Goal: Information Seeking & Learning: Learn about a topic

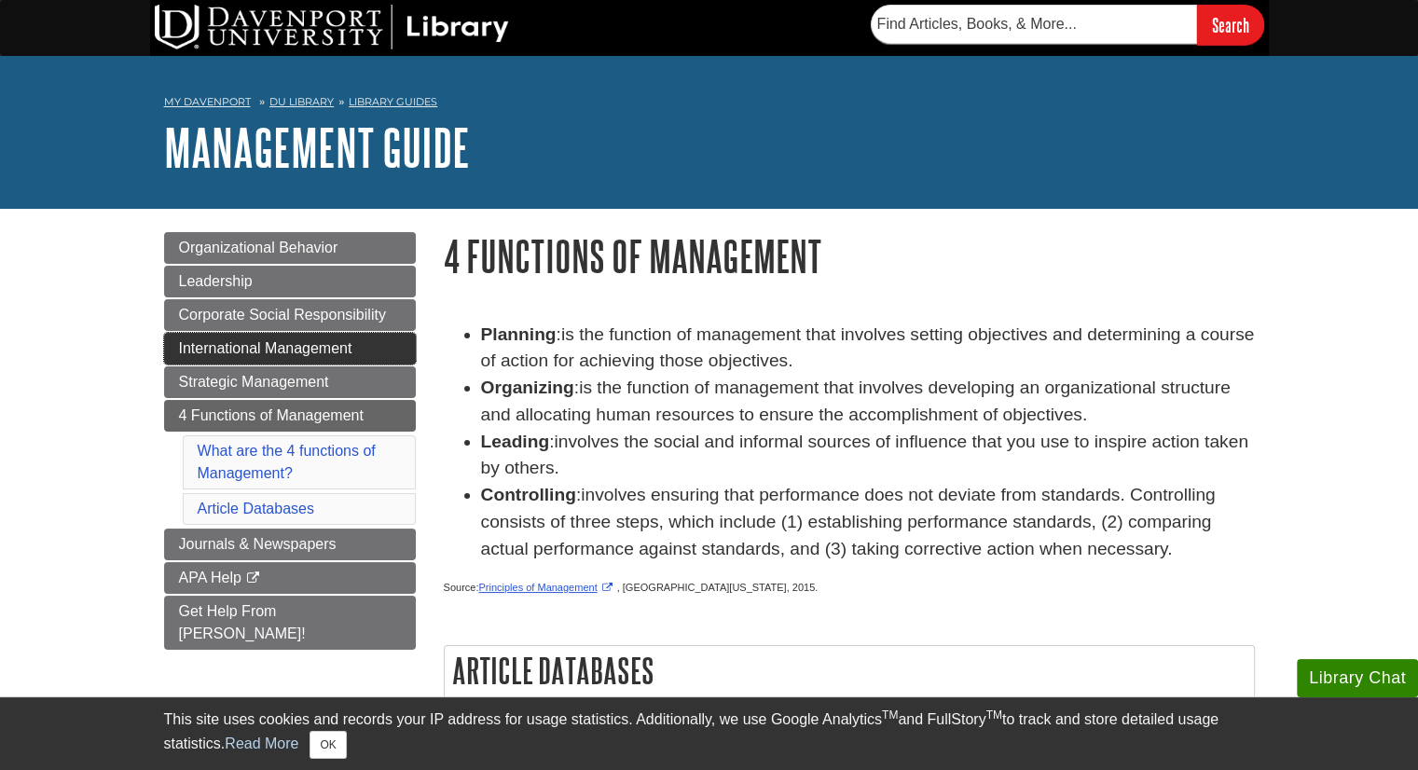
click at [255, 344] on span "International Management" at bounding box center [265, 348] width 173 height 16
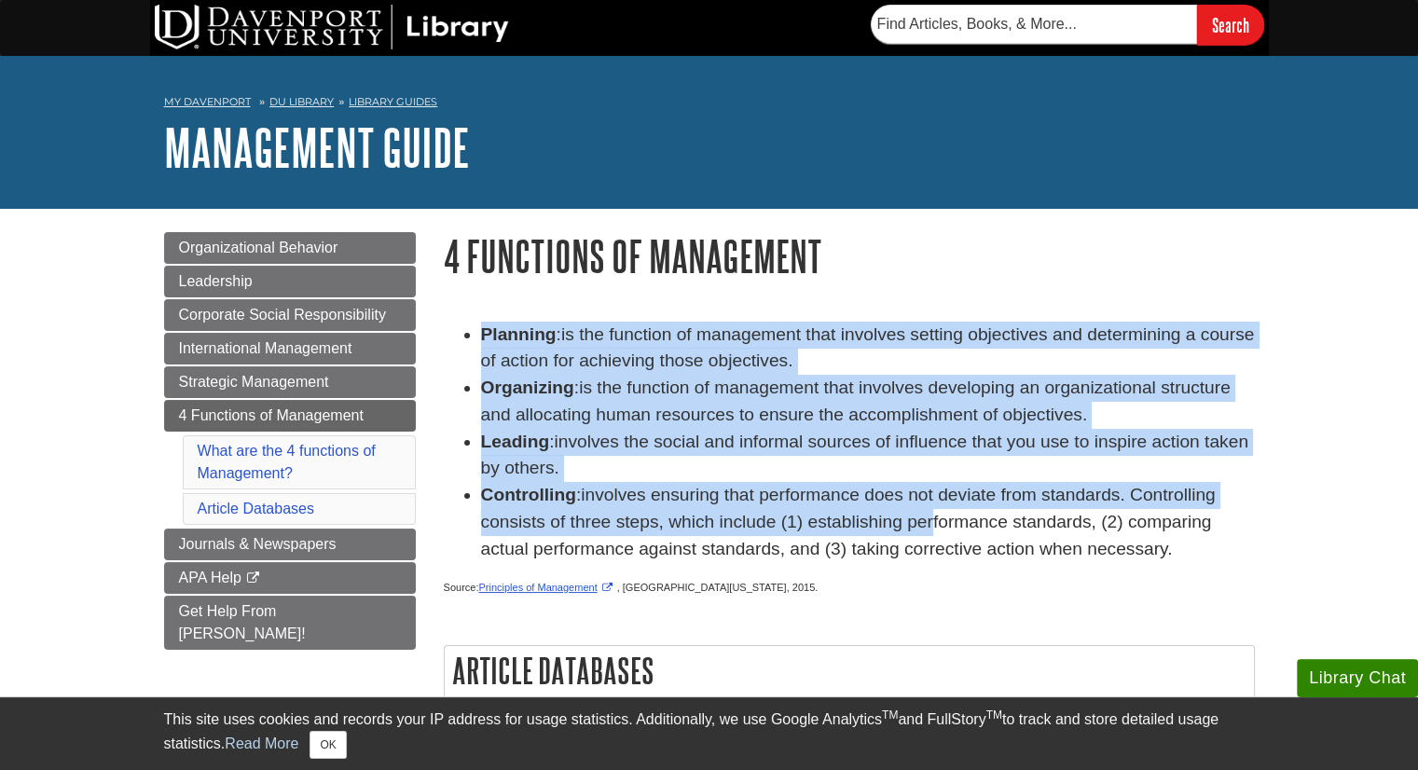
drag, startPoint x: 480, startPoint y: 337, endPoint x: 932, endPoint y: 527, distance: 489.8
click at [932, 527] on ul "Planning : is the function of management that involves setting objectives and d…" at bounding box center [849, 443] width 811 height 242
click at [789, 465] on li "Leading : involves the social and informal sources of influence that you use to…" at bounding box center [868, 456] width 774 height 54
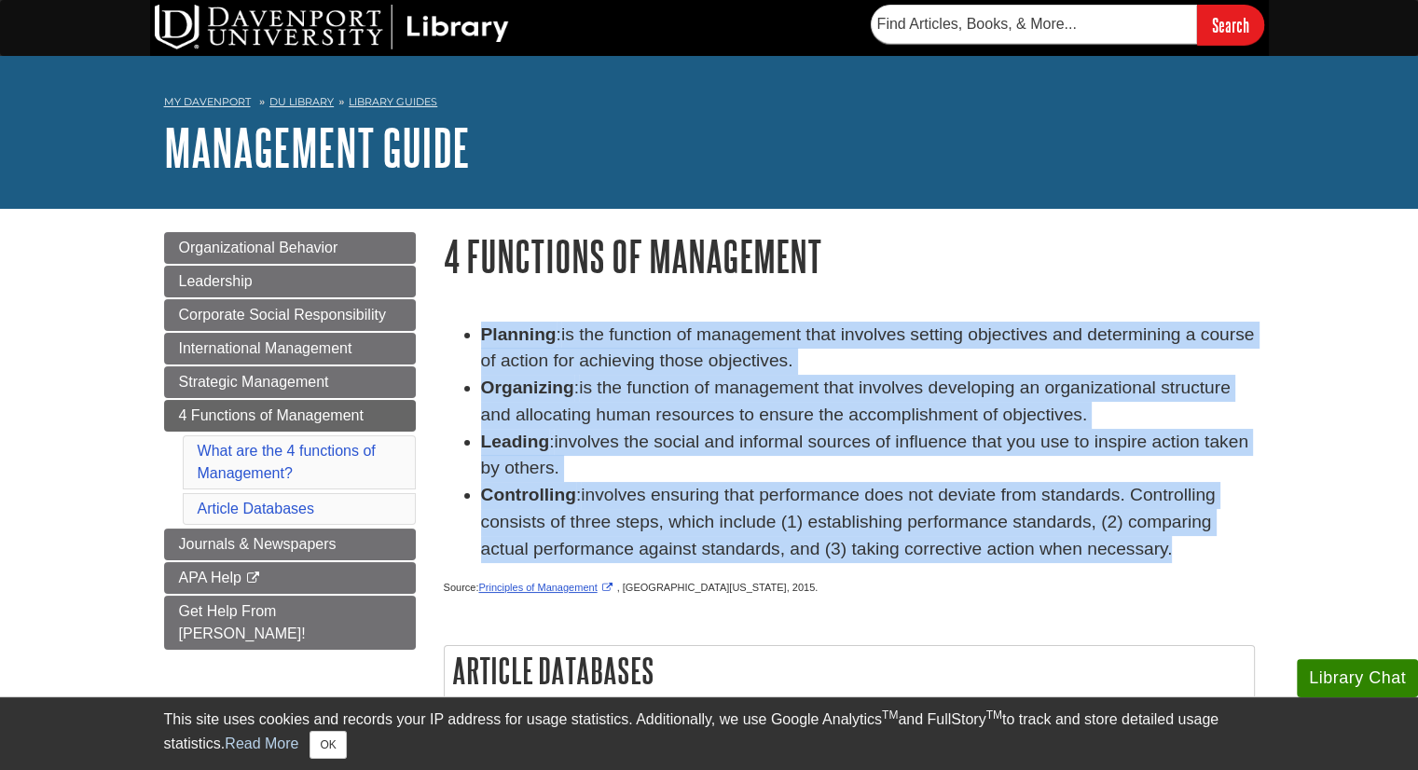
drag, startPoint x: 484, startPoint y: 337, endPoint x: 1188, endPoint y: 559, distance: 738.2
click at [1188, 559] on ul "Planning : is the function of management that involves setting objectives and d…" at bounding box center [849, 443] width 811 height 242
copy ul "Planning : is the function of management that involves setting objectives and d…"
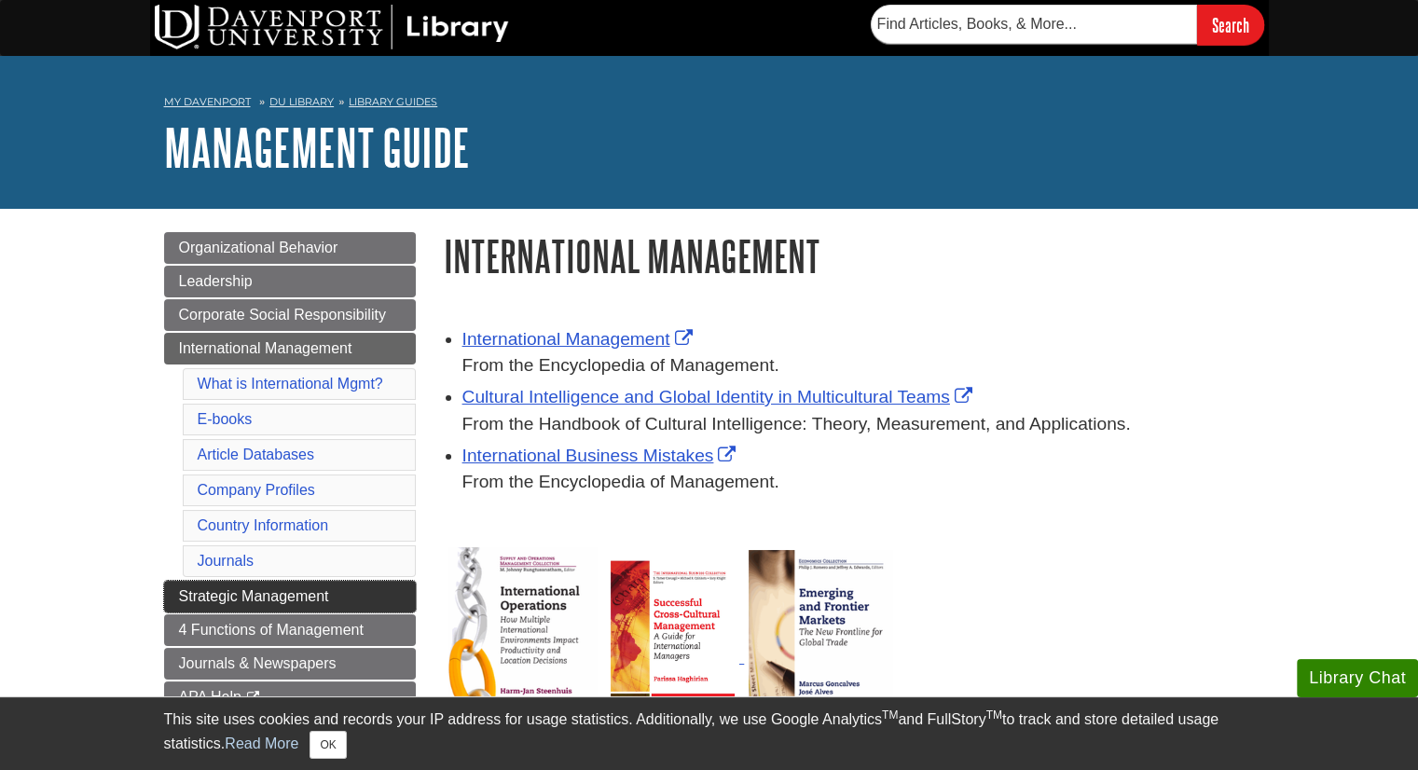
click at [237, 584] on link "Strategic Management" at bounding box center [290, 597] width 252 height 32
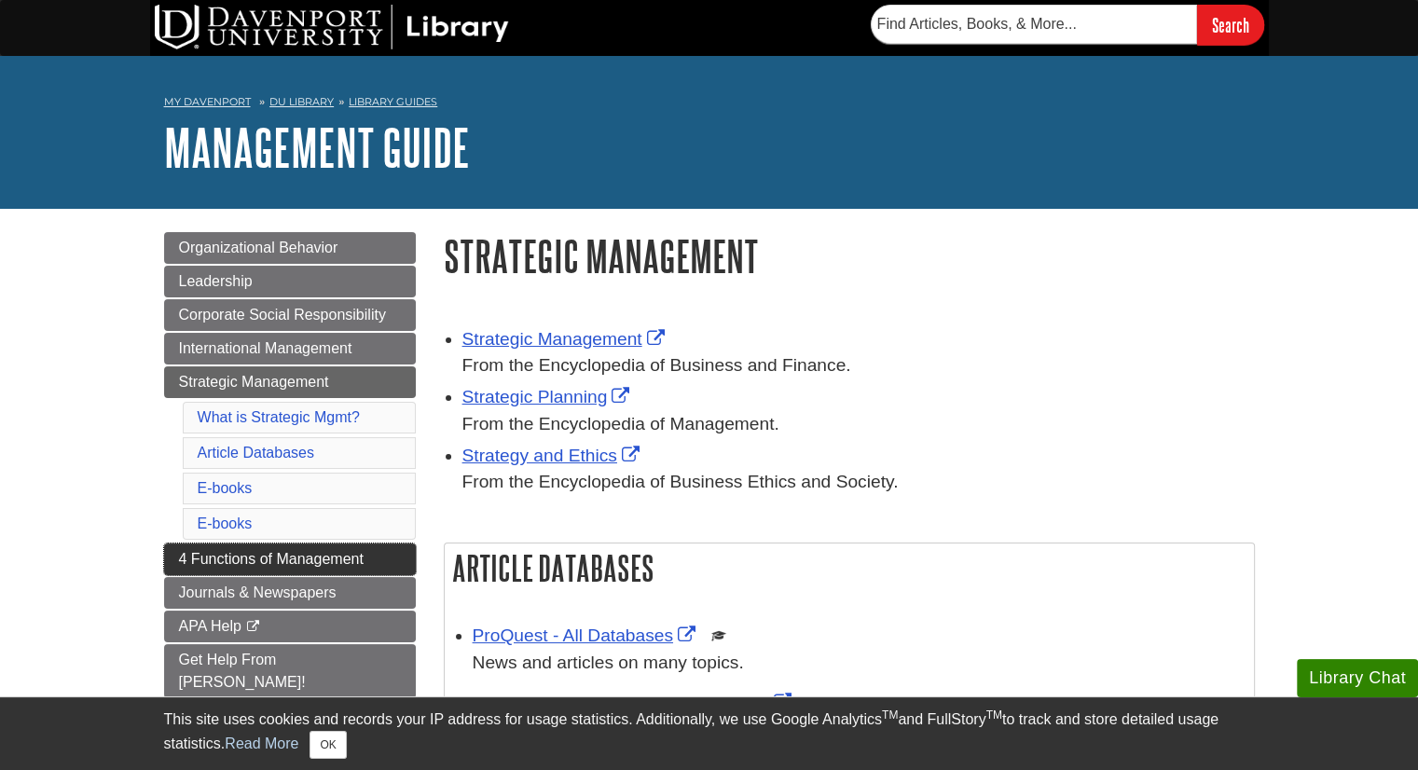
click at [243, 567] on link "4 Functions of Management" at bounding box center [290, 560] width 252 height 32
